Goal: Task Accomplishment & Management: Complete application form

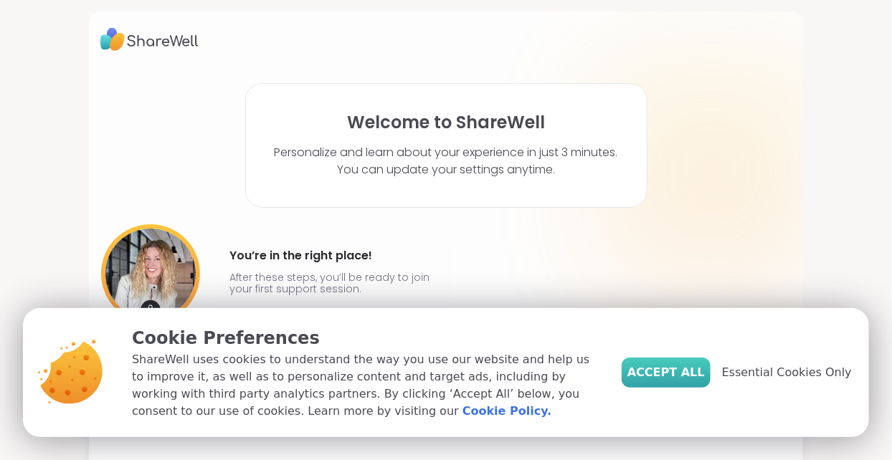
click at [673, 378] on span "Accept All" at bounding box center [666, 372] width 77 height 17
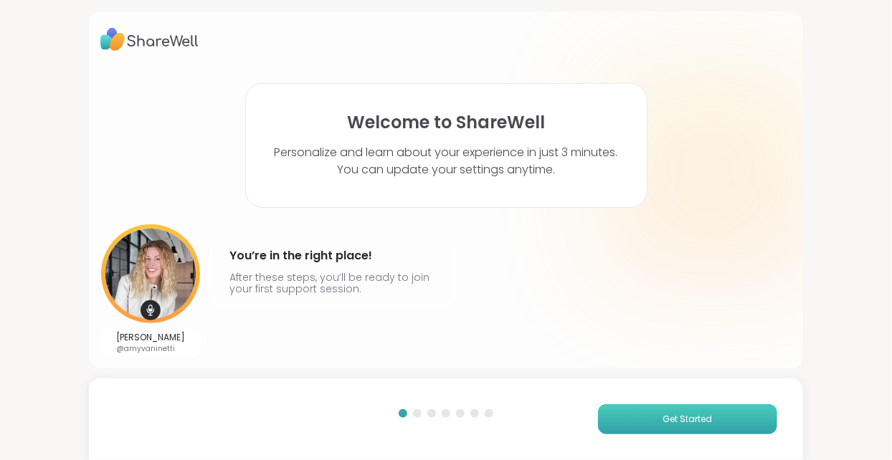
click at [673, 430] on button "Get Started" at bounding box center [687, 420] width 179 height 30
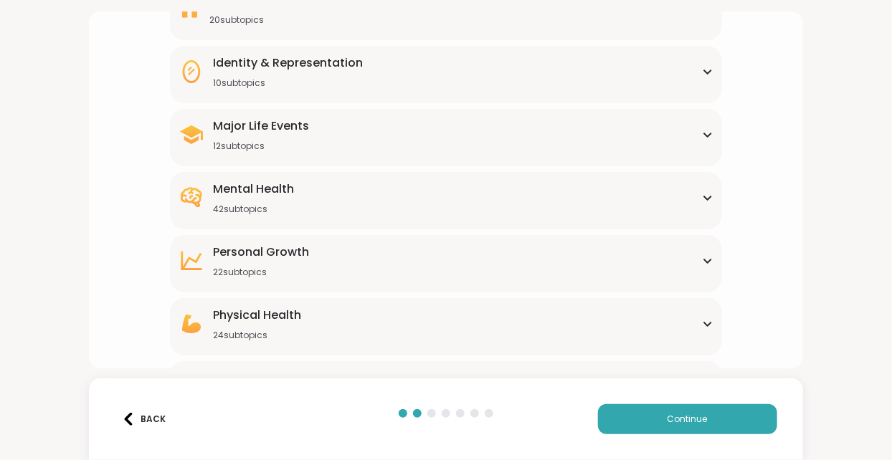
scroll to position [164, 0]
click at [145, 65] on div "What brought you here? Tell us which support group topics interest you Family &…" at bounding box center [445, 166] width 691 height 503
click at [706, 190] on div "Mental Health 42 subtopics" at bounding box center [447, 197] width 536 height 34
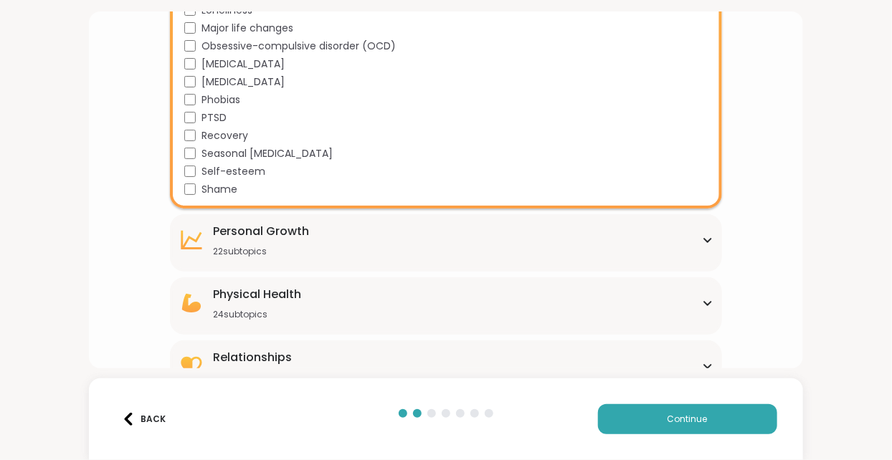
scroll to position [930, 0]
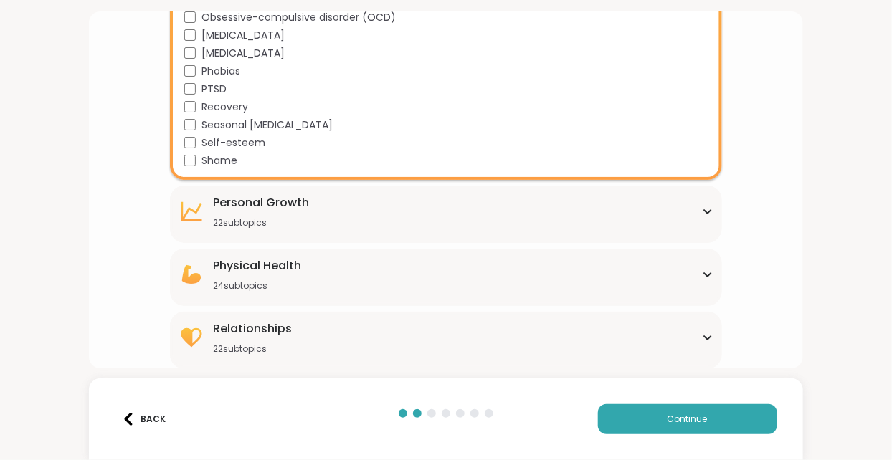
click at [203, 209] on icon at bounding box center [192, 212] width 26 height 26
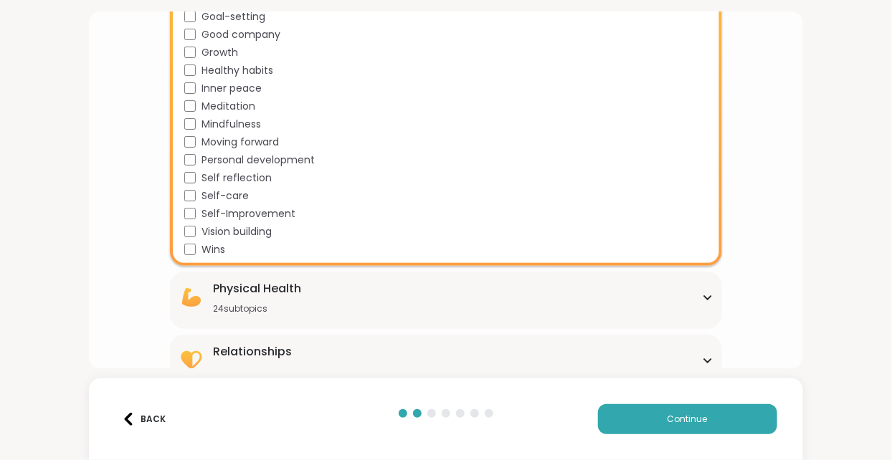
scroll to position [1321, 0]
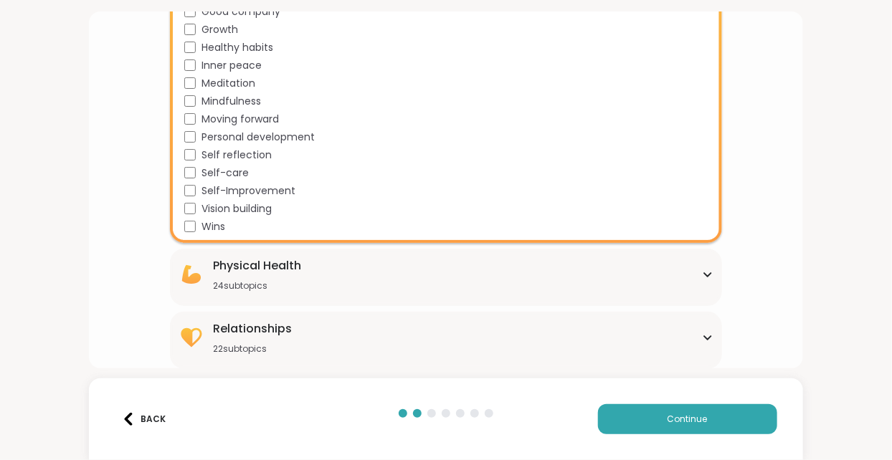
click at [197, 273] on icon at bounding box center [191, 274] width 19 height 19
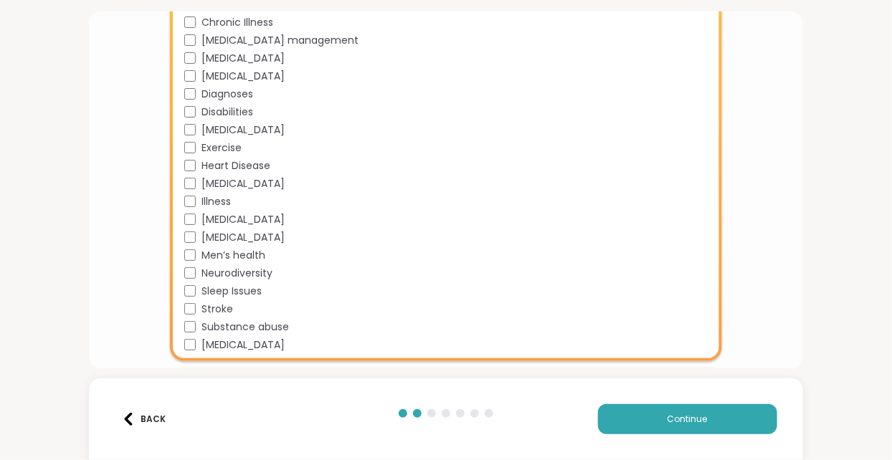
scroll to position [1749, 0]
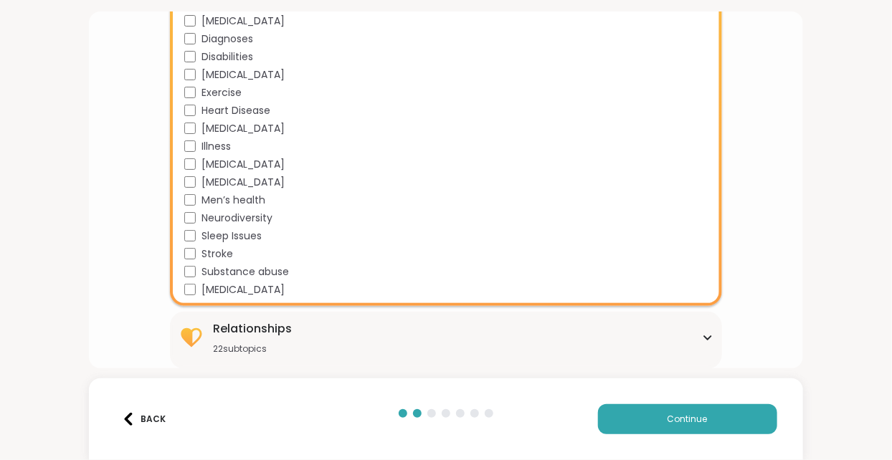
click at [191, 335] on icon at bounding box center [191, 337] width 21 height 19
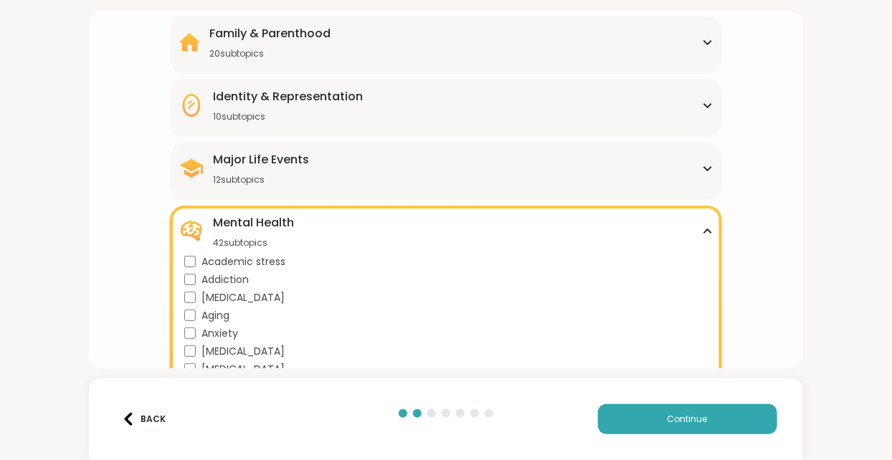
scroll to position [0, 0]
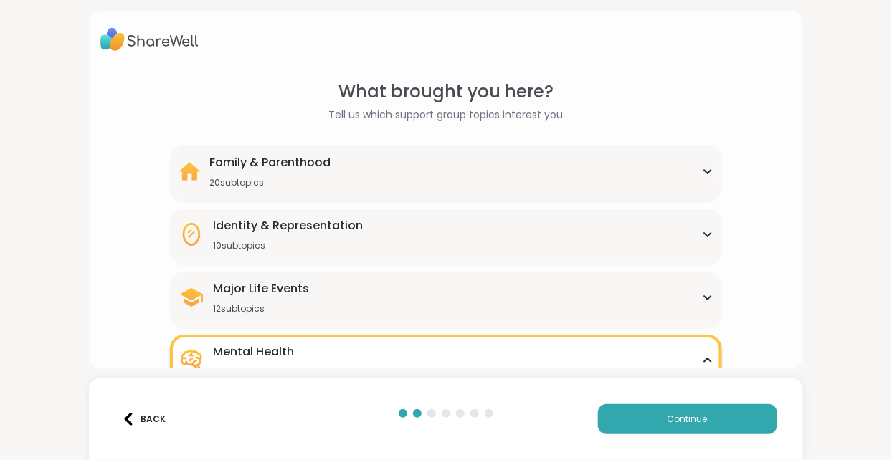
click at [197, 171] on icon at bounding box center [190, 171] width 22 height 19
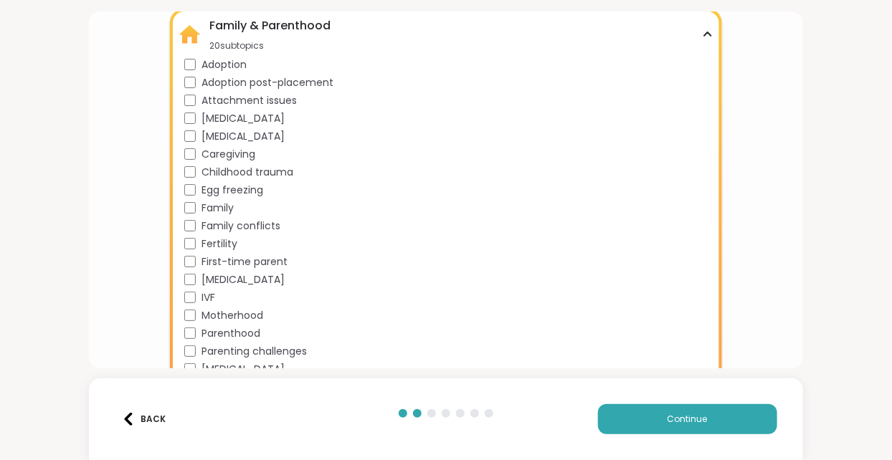
scroll to position [139, 0]
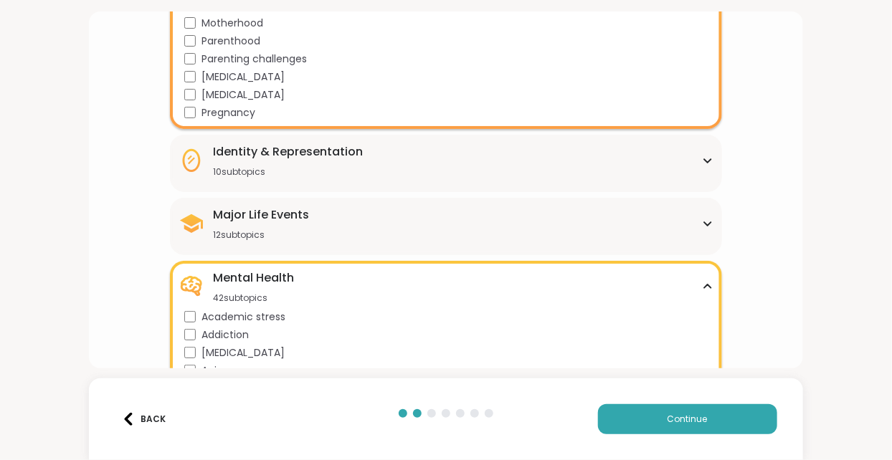
click at [187, 164] on icon at bounding box center [192, 161] width 26 height 26
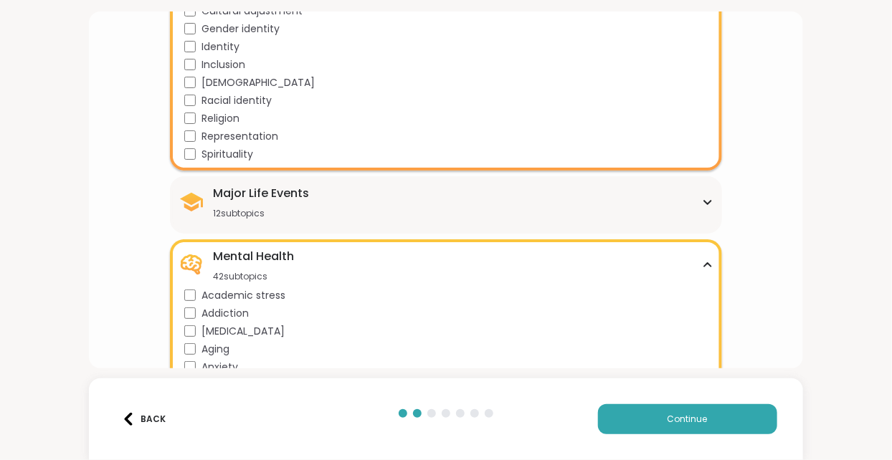
scroll to position [628, 0]
click at [191, 206] on icon at bounding box center [192, 202] width 26 height 26
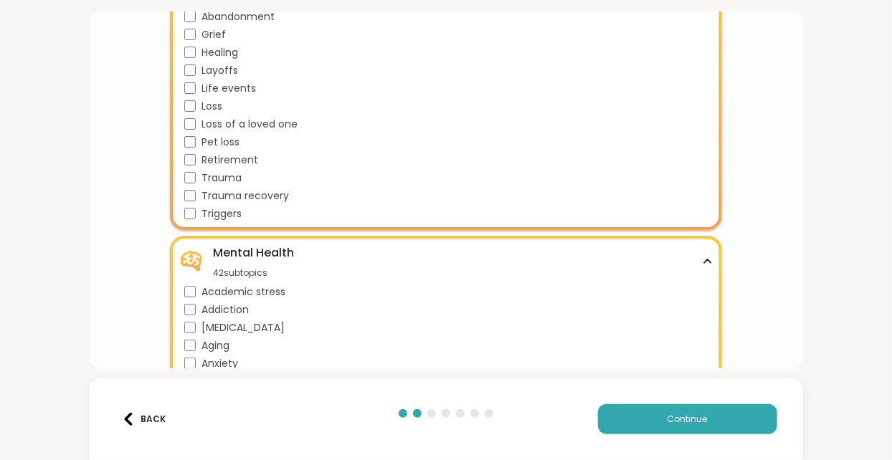
scroll to position [844, 0]
click at [662, 425] on button "Continue" at bounding box center [687, 420] width 179 height 30
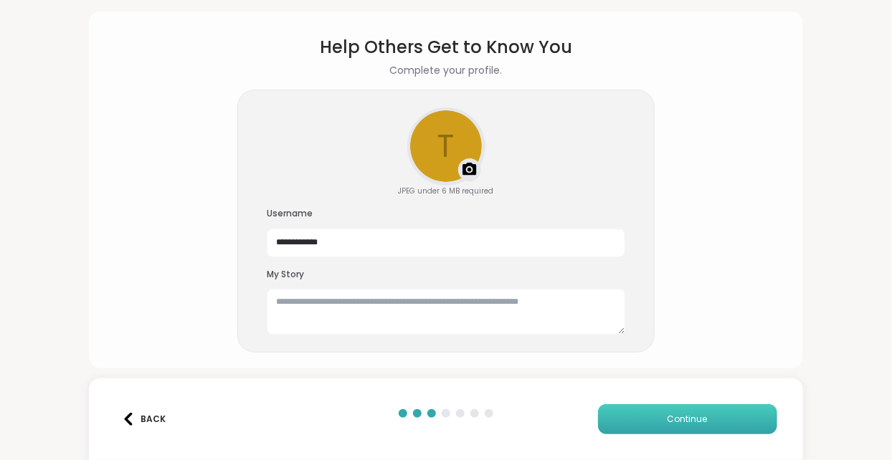
scroll to position [44, 0]
click at [372, 238] on input "**********" at bounding box center [446, 244] width 359 height 29
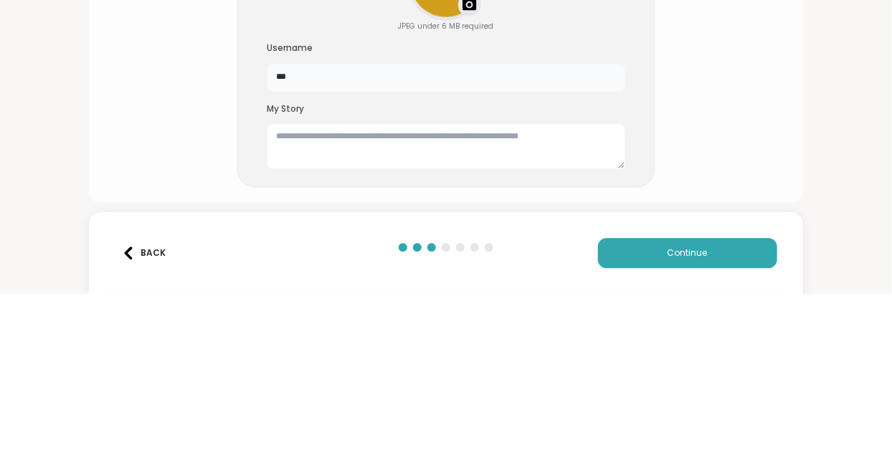
type input "**"
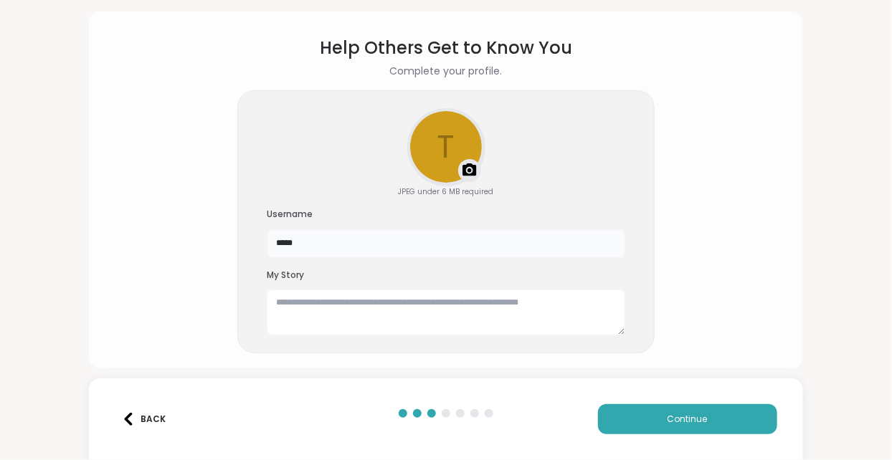
click at [323, 245] on input "*****" at bounding box center [446, 244] width 359 height 29
type input "*****"
click at [308, 316] on textarea at bounding box center [446, 313] width 359 height 46
